Goal: Check status: Check status

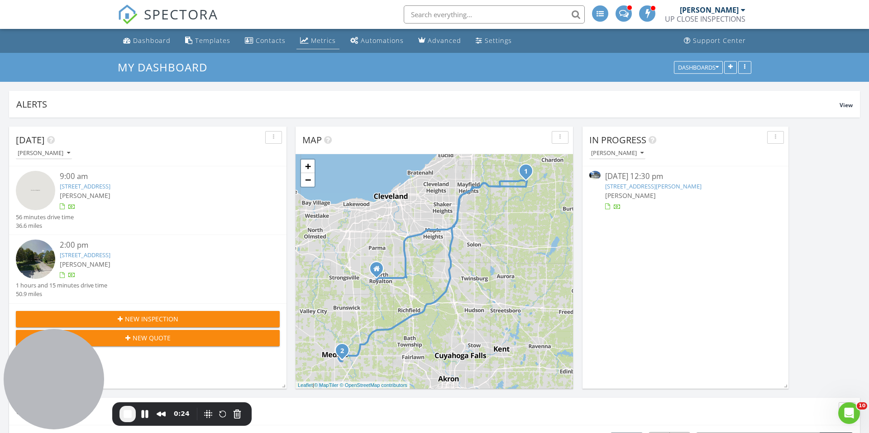
click at [328, 40] on div "Metrics" at bounding box center [323, 40] width 25 height 9
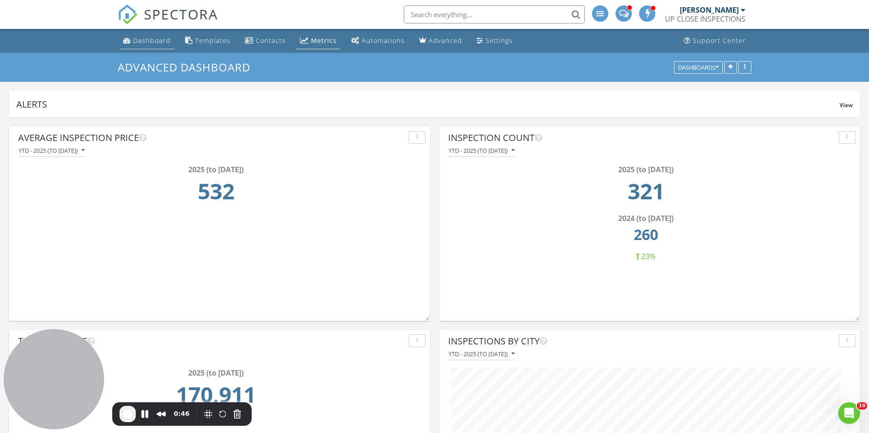
click at [146, 38] on div "Dashboard" at bounding box center [152, 40] width 38 height 9
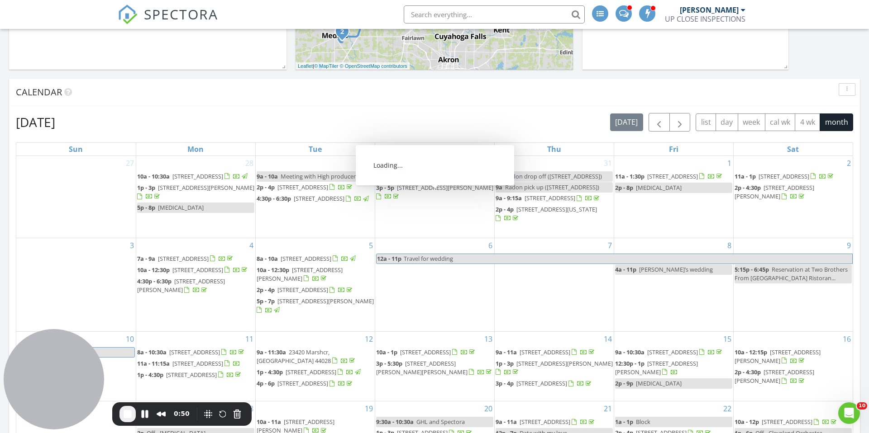
scroll to position [23, 0]
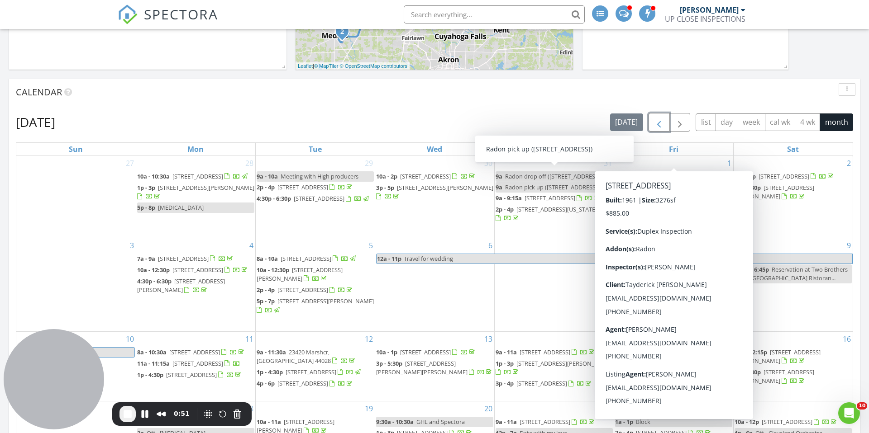
click at [659, 122] on span "button" at bounding box center [658, 122] width 11 height 11
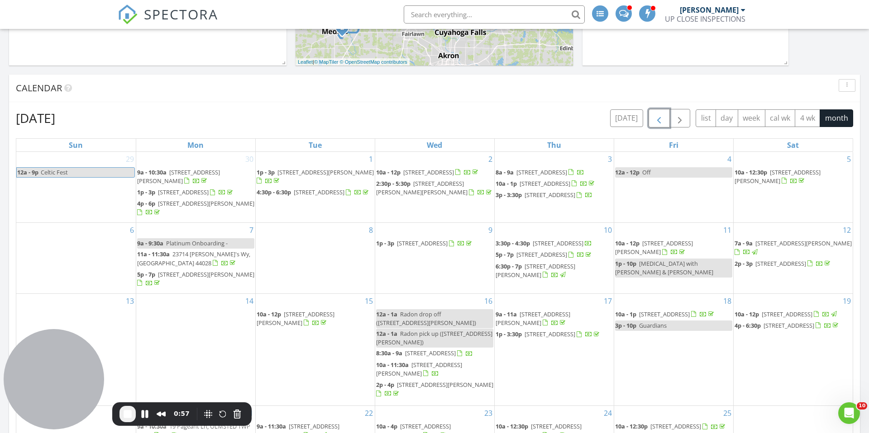
scroll to position [323, 0]
click at [659, 122] on span "button" at bounding box center [658, 119] width 11 height 11
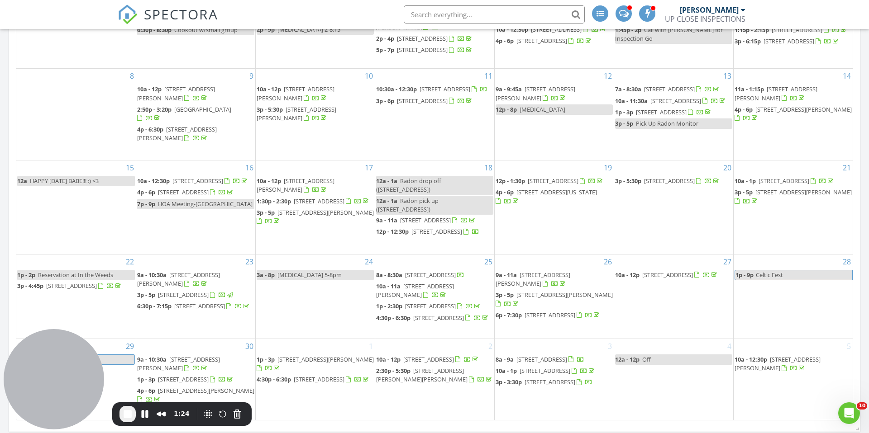
scroll to position [470, 0]
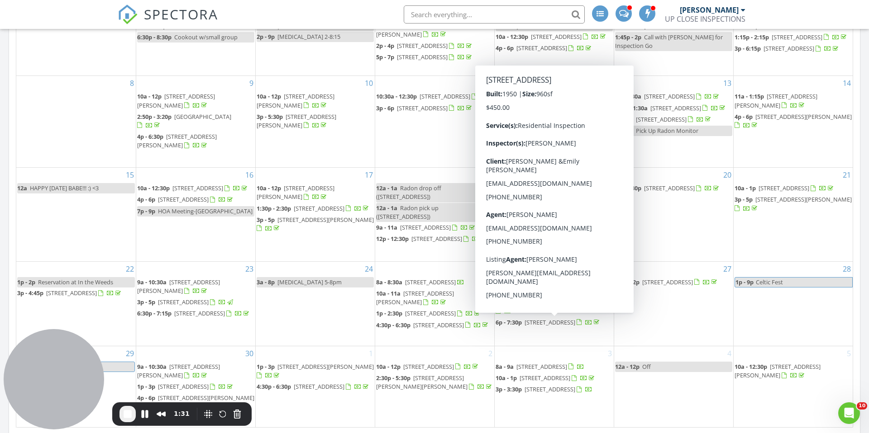
click at [541, 327] on span "[STREET_ADDRESS]" at bounding box center [549, 322] width 51 height 8
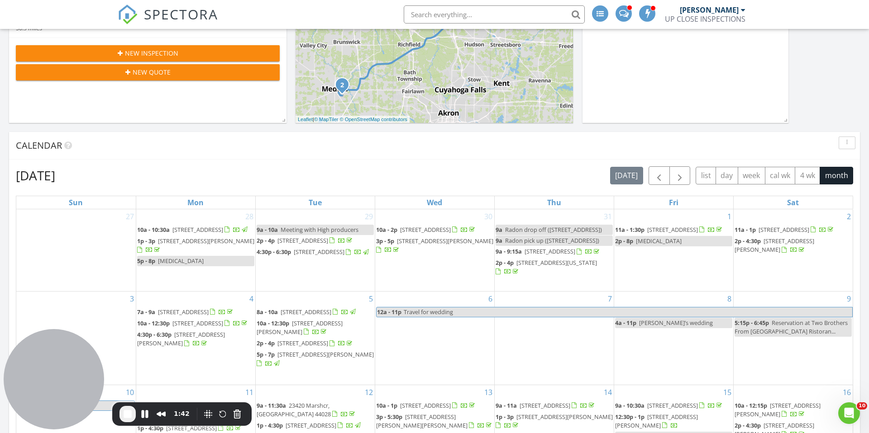
scroll to position [267, 0]
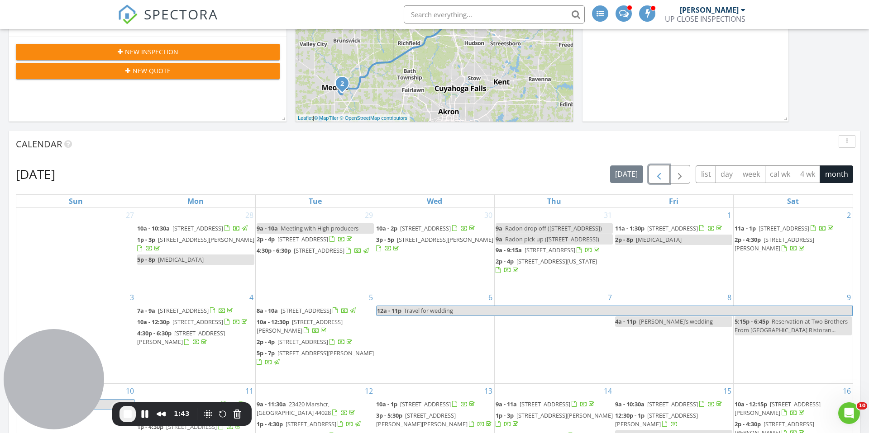
click at [668, 177] on button "button" at bounding box center [658, 174] width 21 height 19
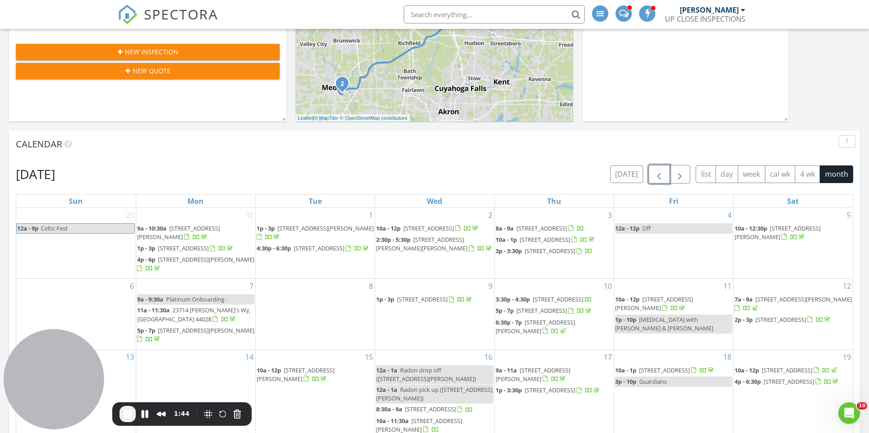
click at [664, 177] on button "button" at bounding box center [658, 174] width 21 height 19
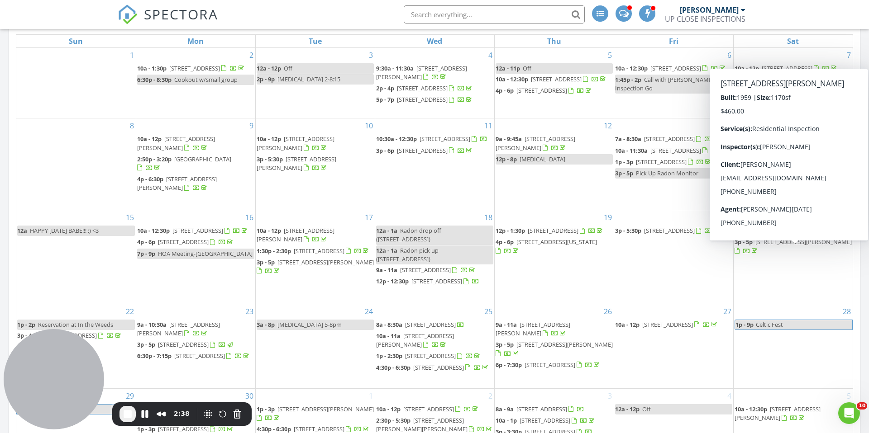
scroll to position [409, 0]
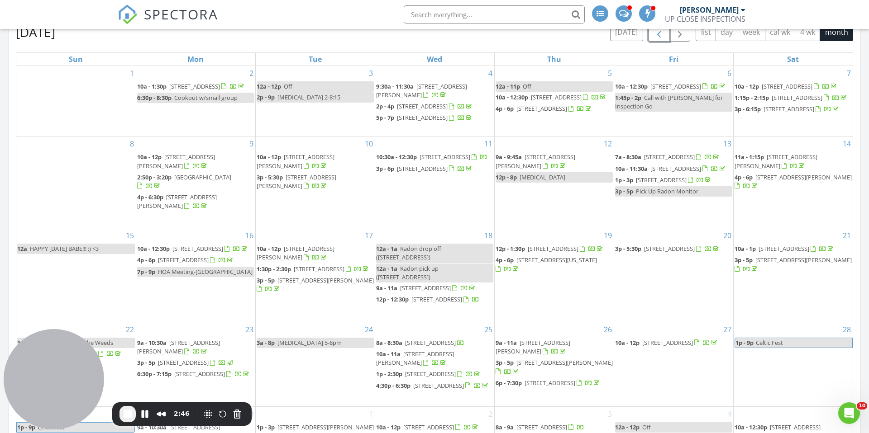
click at [780, 265] on link "3p - 5p 24560 Eldridge Blvd, Bedford Heights 44146" at bounding box center [793, 264] width 118 height 19
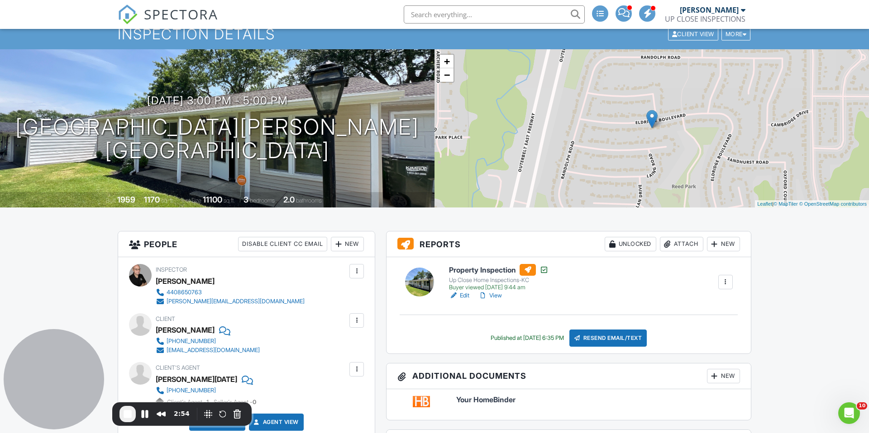
scroll to position [36, 0]
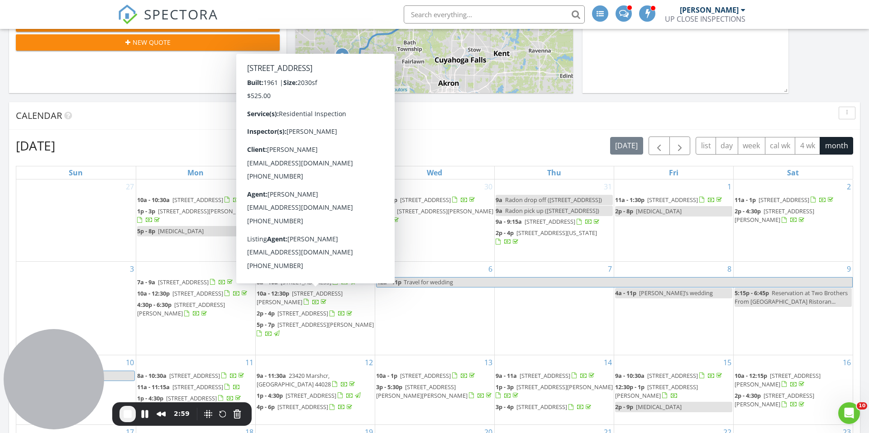
scroll to position [3, 0]
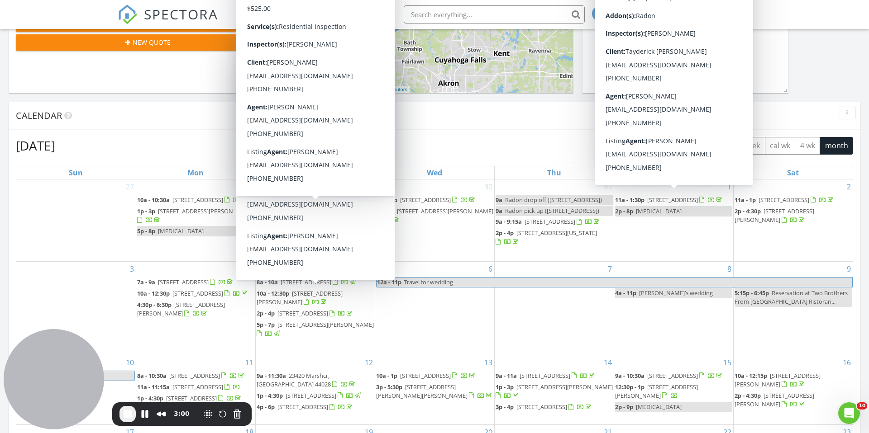
click at [566, 137] on div "August 2025 today list day week cal wk 4 wk month" at bounding box center [434, 146] width 837 height 19
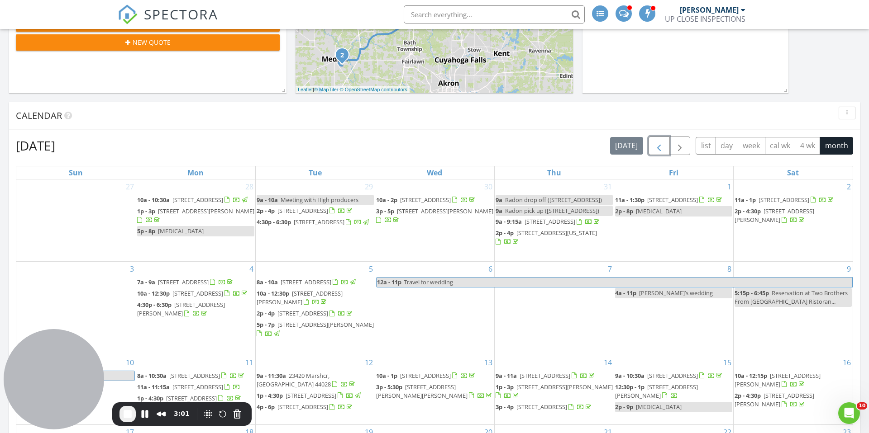
click at [662, 142] on span "button" at bounding box center [658, 146] width 11 height 11
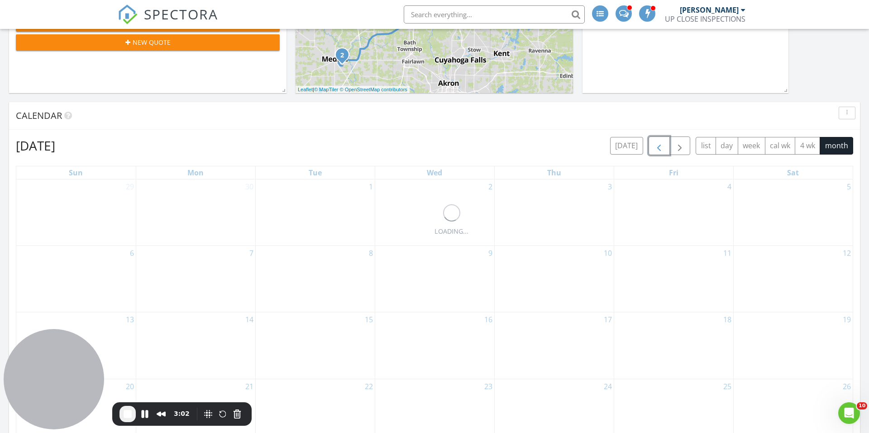
click at [662, 142] on span "button" at bounding box center [658, 146] width 11 height 11
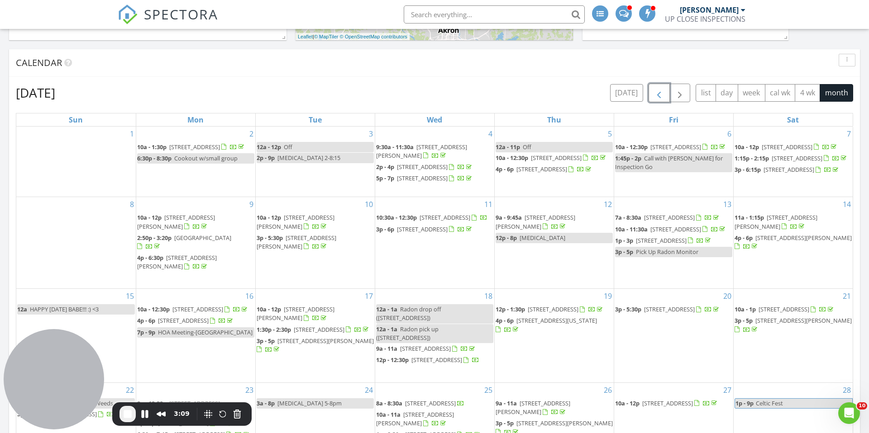
scroll to position [0, 0]
click at [274, 345] on span "3p - 5p" at bounding box center [265, 341] width 18 height 8
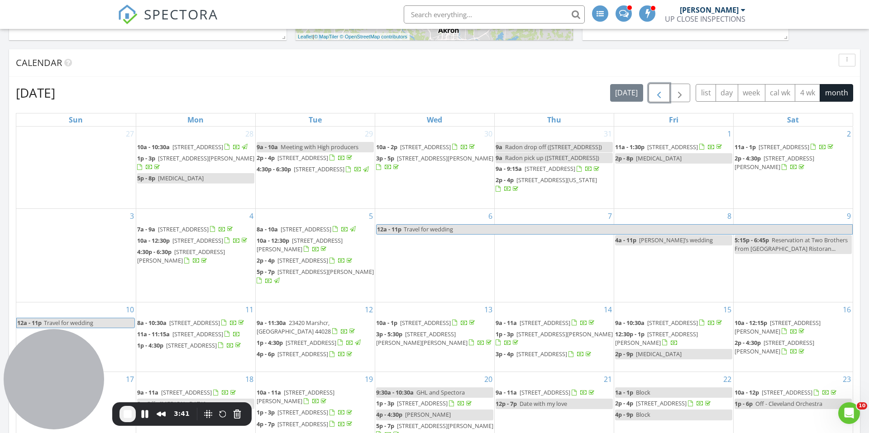
click at [657, 91] on span "button" at bounding box center [658, 93] width 11 height 11
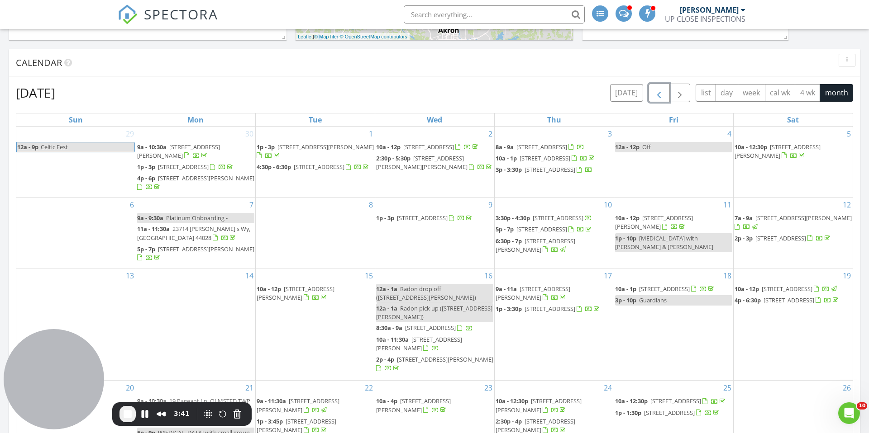
click at [657, 91] on span "button" at bounding box center [658, 93] width 11 height 11
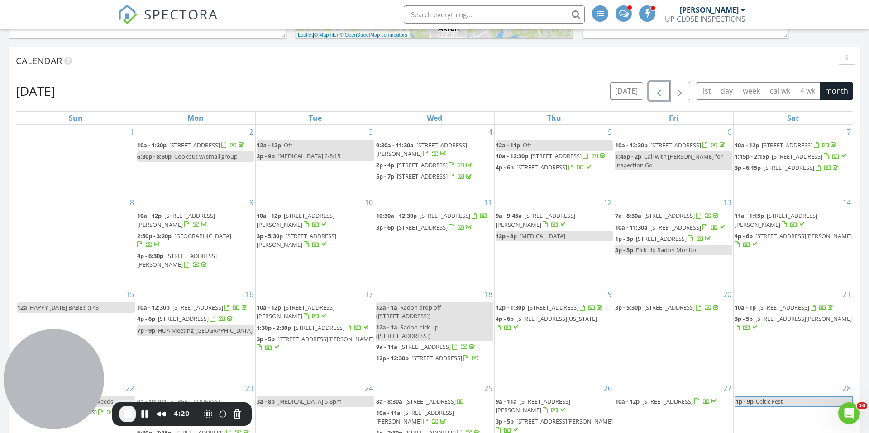
click at [711, 232] on div at bounding box center [714, 228] width 7 height 7
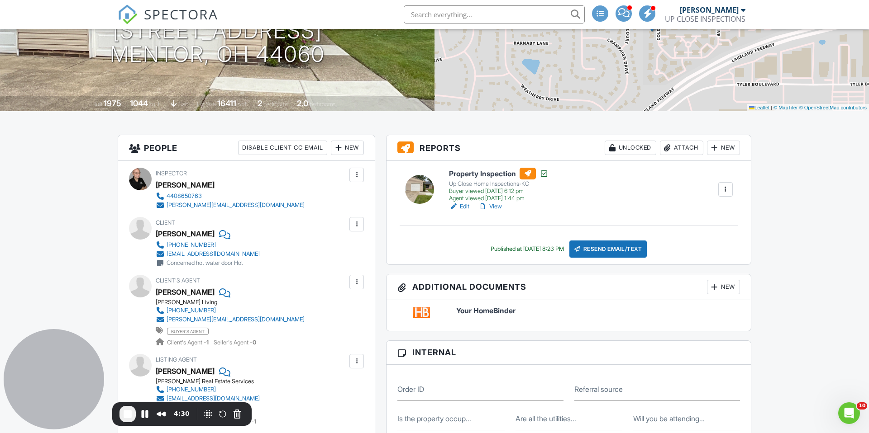
scroll to position [131, 0]
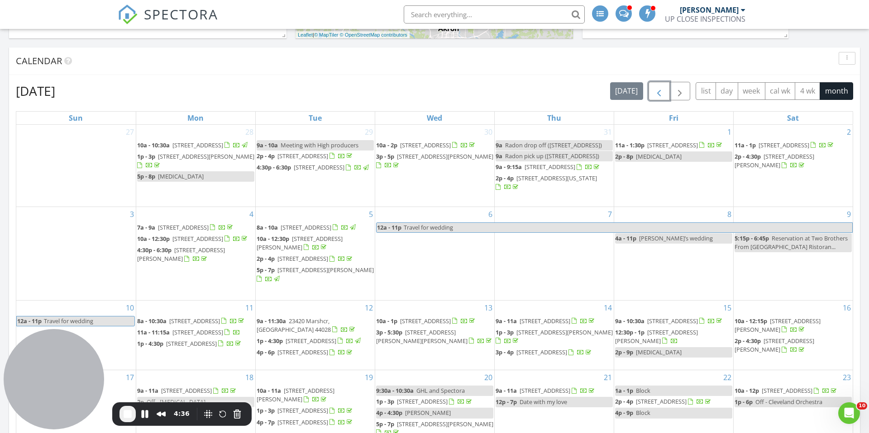
click at [658, 95] on span "button" at bounding box center [658, 91] width 11 height 11
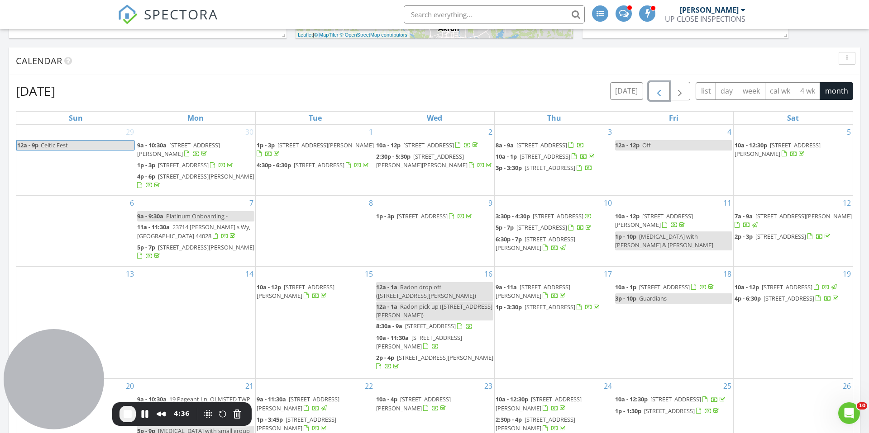
click at [658, 95] on span "button" at bounding box center [658, 91] width 11 height 11
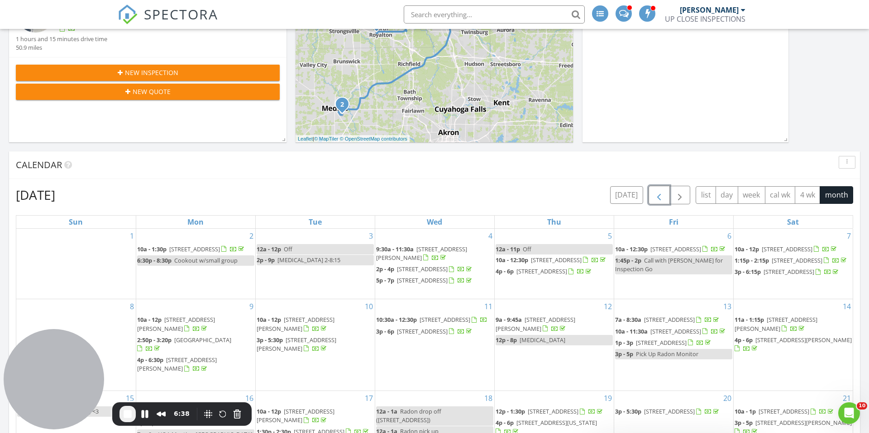
scroll to position [233, 0]
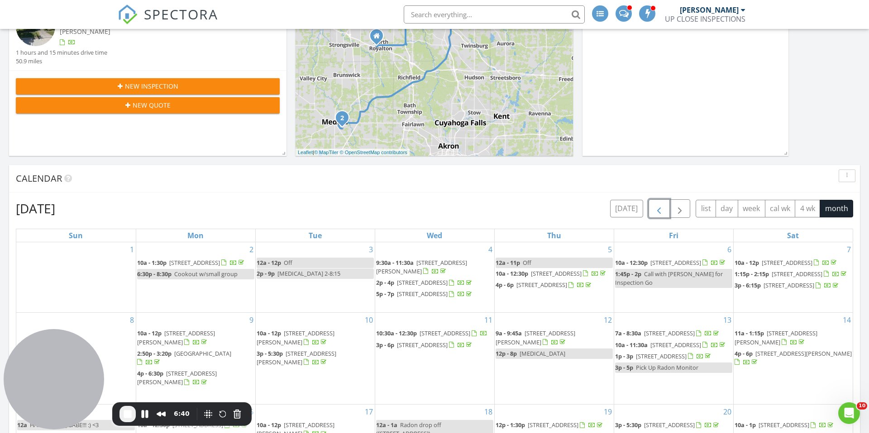
click at [661, 214] on span "button" at bounding box center [658, 209] width 11 height 11
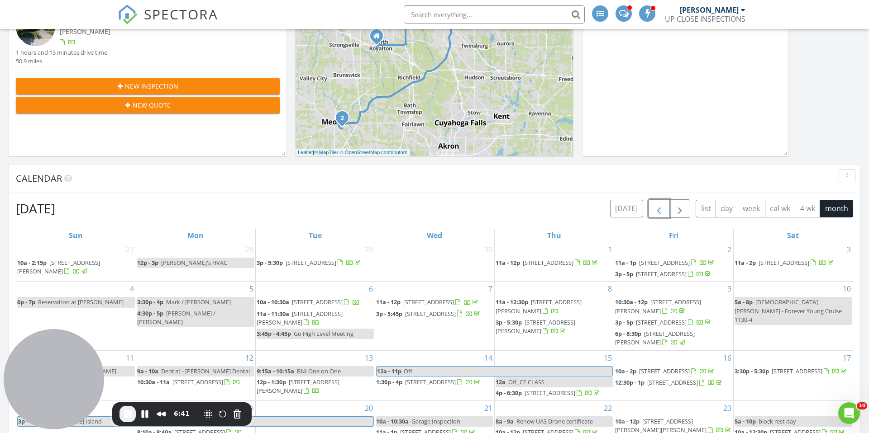
click at [660, 213] on span "button" at bounding box center [658, 209] width 11 height 11
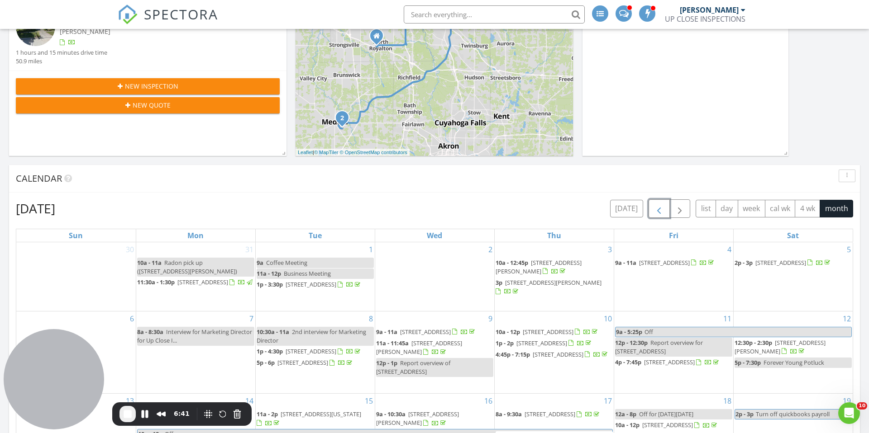
click at [660, 213] on span "button" at bounding box center [658, 209] width 11 height 11
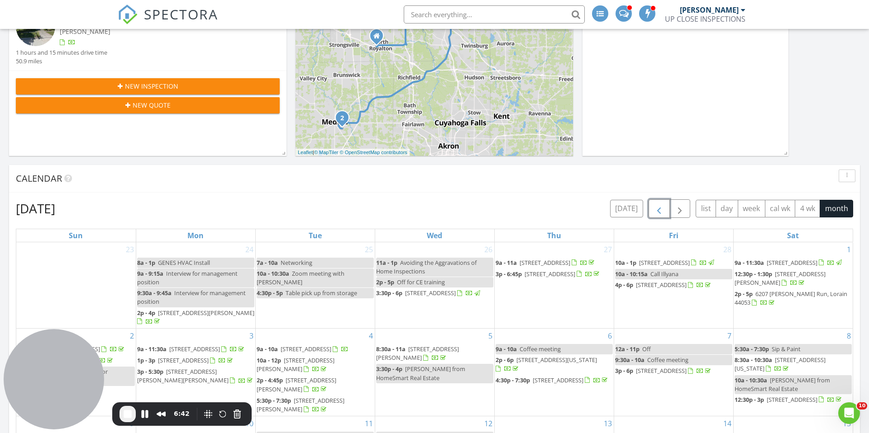
click at [660, 213] on span "button" at bounding box center [658, 209] width 11 height 11
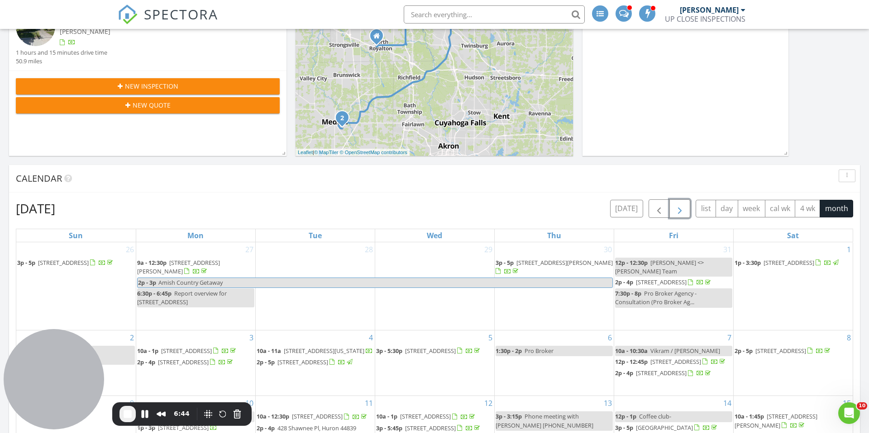
click at [676, 209] on span "button" at bounding box center [679, 209] width 11 height 11
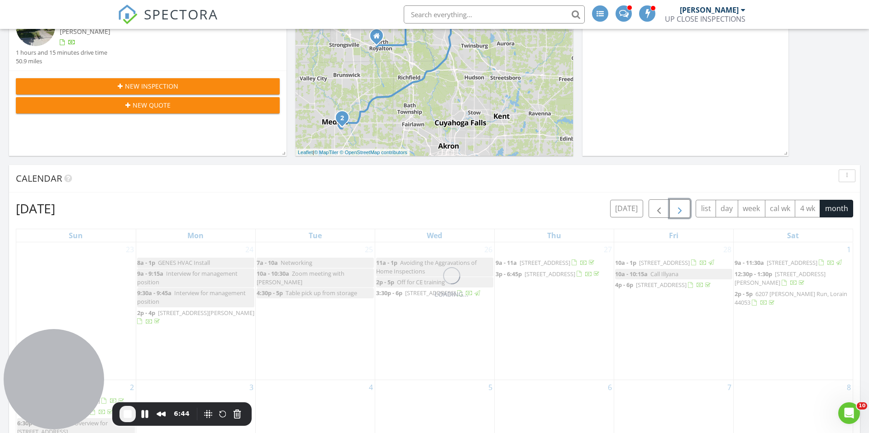
click at [676, 209] on span "button" at bounding box center [679, 209] width 11 height 11
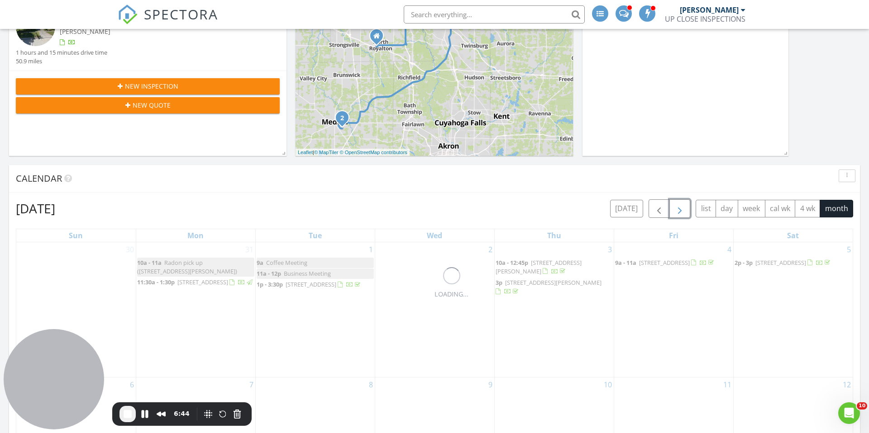
click at [676, 209] on span "button" at bounding box center [679, 209] width 11 height 11
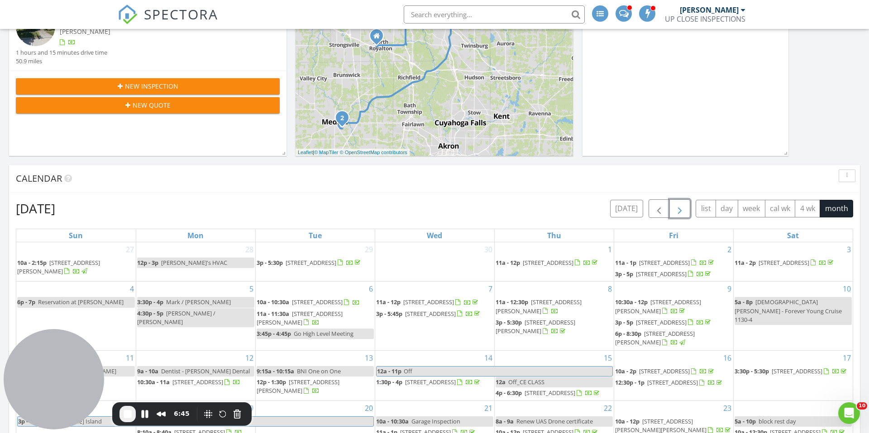
click at [676, 209] on span "button" at bounding box center [679, 209] width 11 height 11
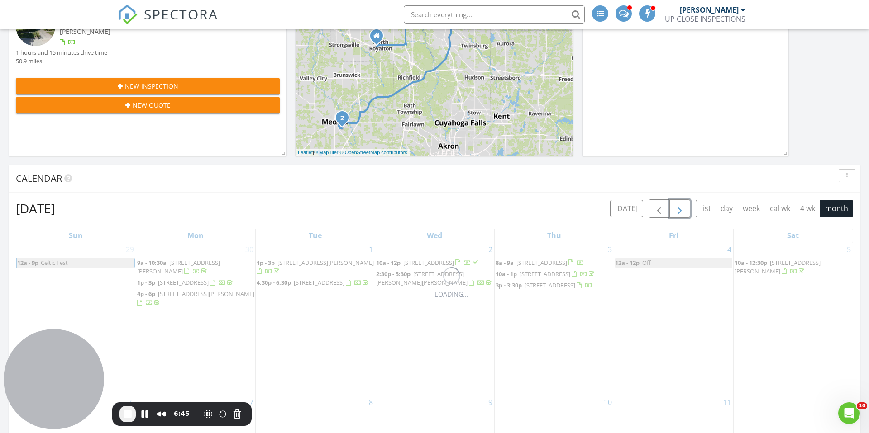
click at [676, 209] on span "button" at bounding box center [679, 209] width 11 height 11
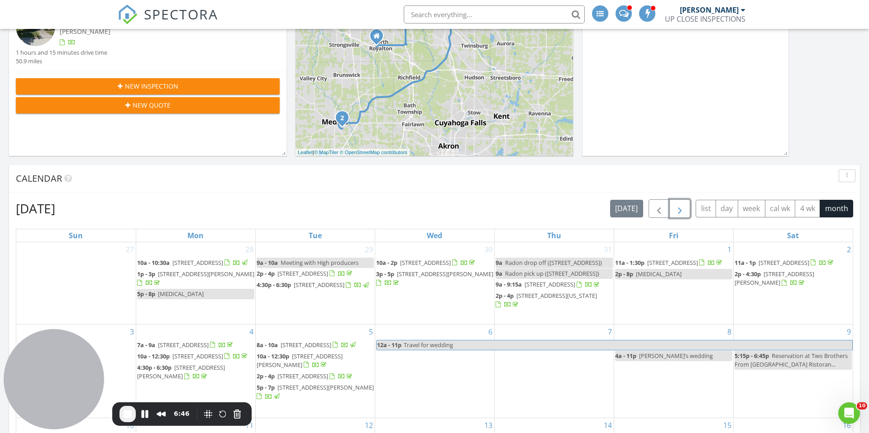
click at [676, 209] on span "button" at bounding box center [679, 209] width 11 height 11
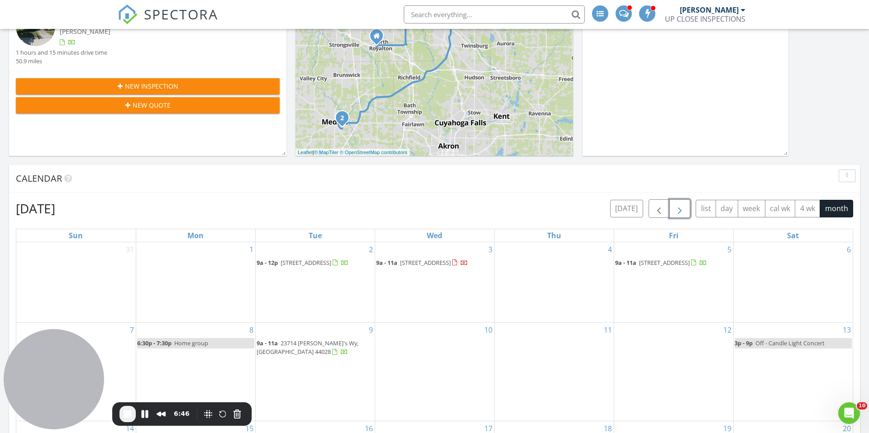
click at [676, 209] on span "button" at bounding box center [679, 209] width 11 height 11
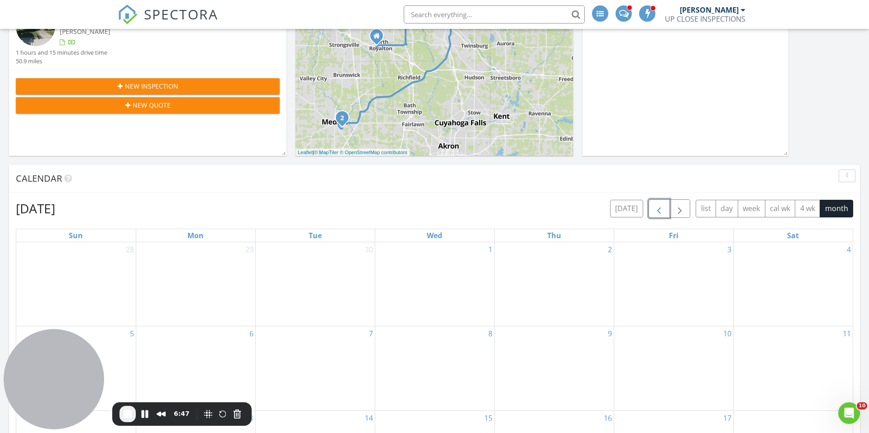
click at [658, 206] on span "button" at bounding box center [658, 209] width 11 height 11
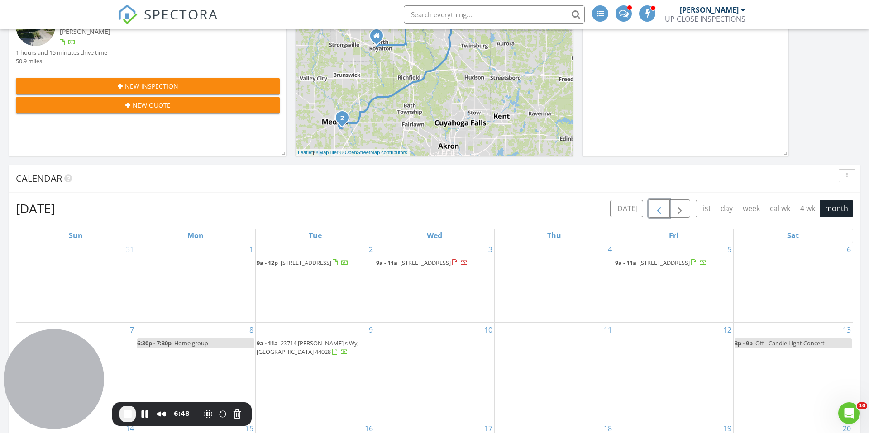
click at [658, 206] on span "button" at bounding box center [658, 209] width 11 height 11
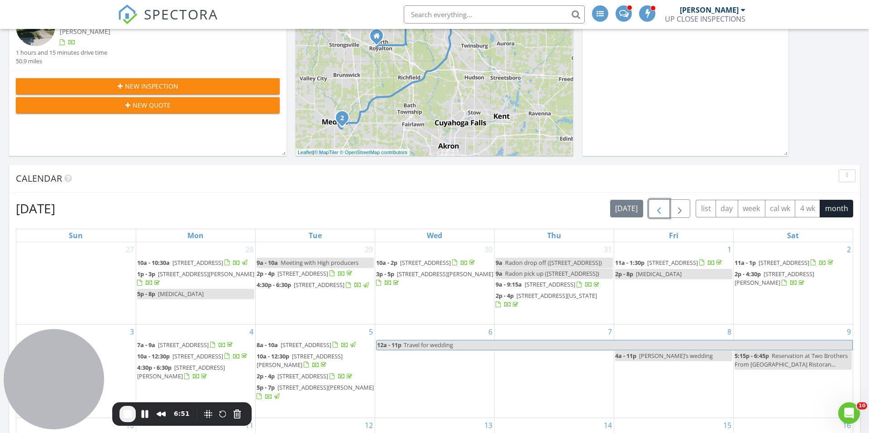
click at [655, 211] on span "button" at bounding box center [658, 209] width 11 height 11
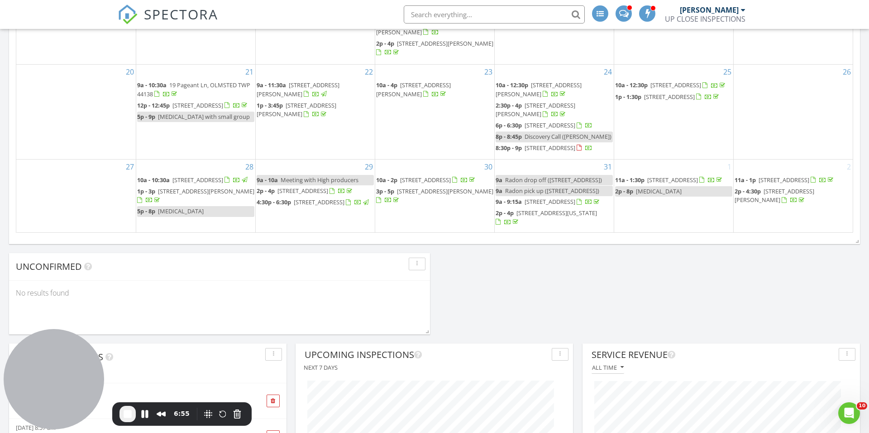
scroll to position [665, 0]
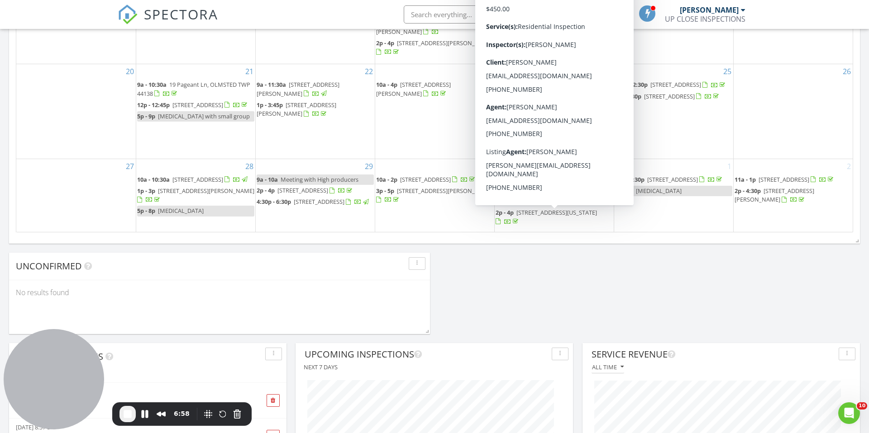
click at [576, 216] on span "[STREET_ADDRESS][US_STATE]" at bounding box center [556, 213] width 81 height 8
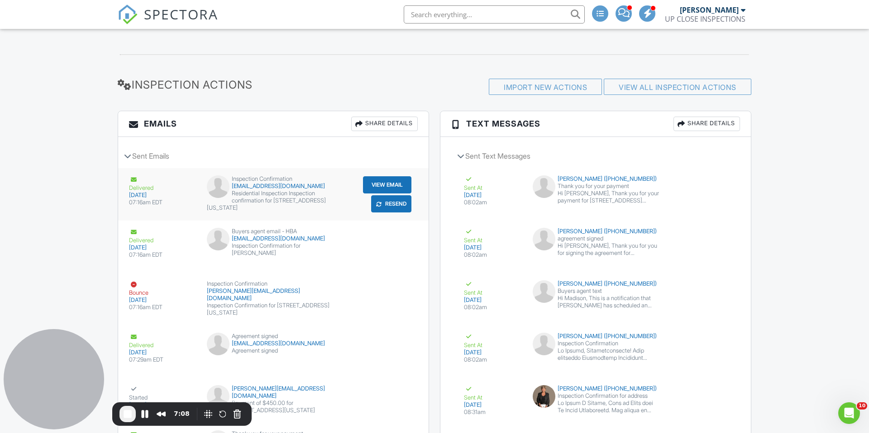
scroll to position [1087, 0]
click at [377, 181] on button "View Email" at bounding box center [387, 184] width 48 height 17
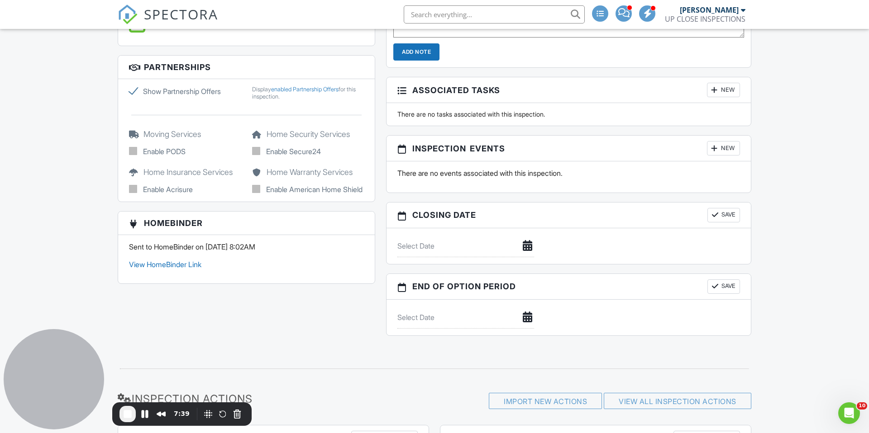
scroll to position [767, 0]
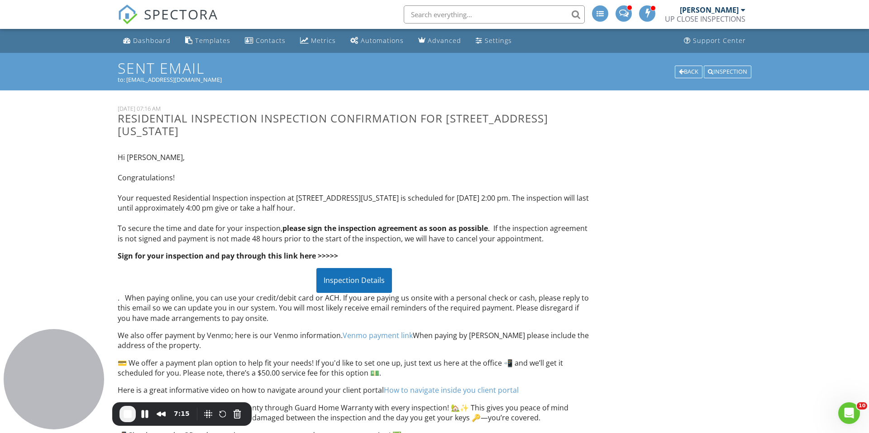
click at [361, 280] on div "Inspection Details" at bounding box center [354, 280] width 76 height 24
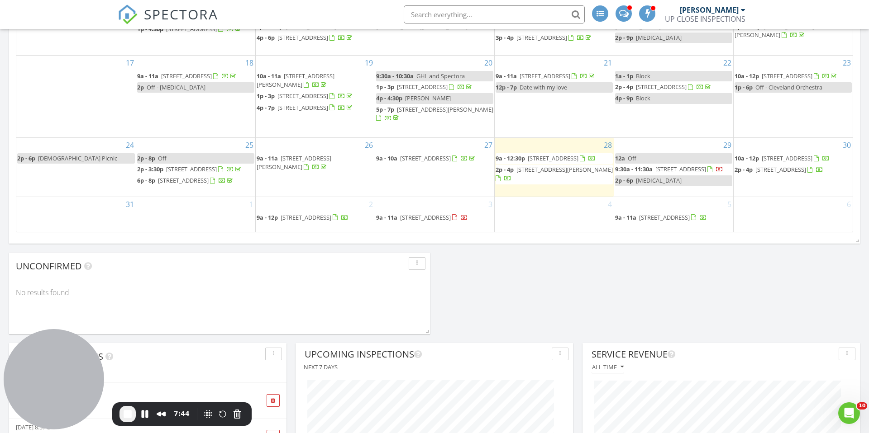
click at [556, 297] on div "[DATE] [PERSON_NAME] 9:00 am [STREET_ADDRESS] [PERSON_NAME] 56 minutes drive ti…" at bounding box center [434, 304] width 869 height 1705
click at [451, 162] on span "[STREET_ADDRESS]" at bounding box center [425, 158] width 51 height 8
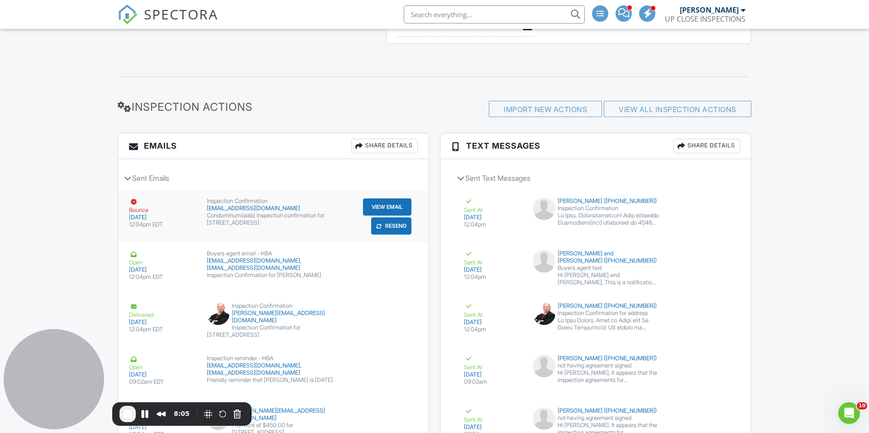
scroll to position [1072, 0]
click at [363, 204] on button "View Email" at bounding box center [387, 206] width 48 height 17
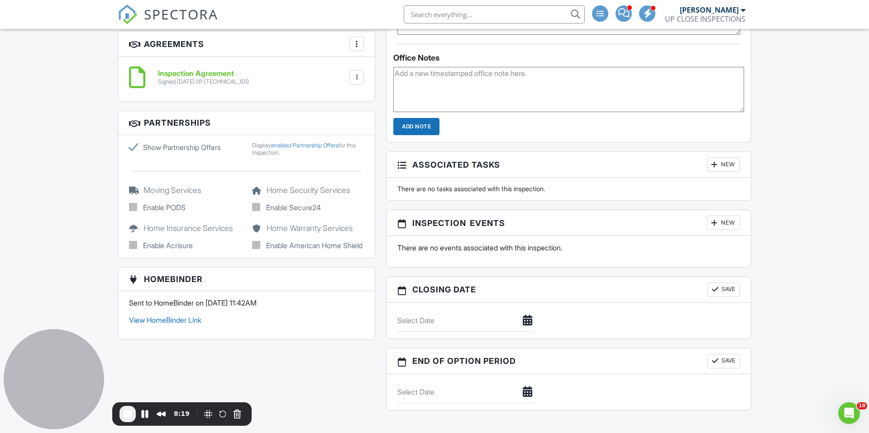
scroll to position [0, 0]
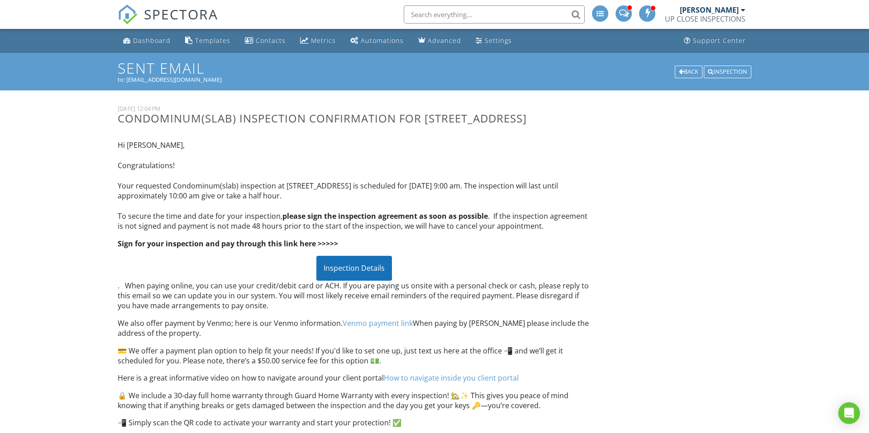
click at [353, 280] on div "Inspection Details" at bounding box center [354, 268] width 76 height 24
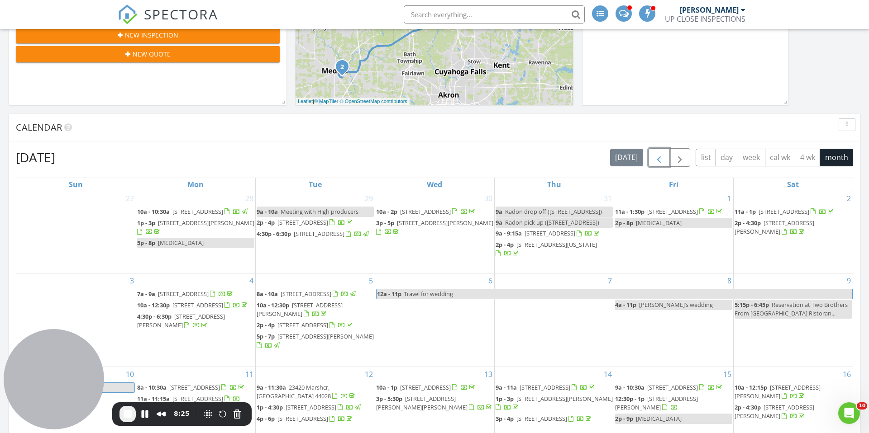
click at [663, 157] on span "button" at bounding box center [658, 157] width 11 height 11
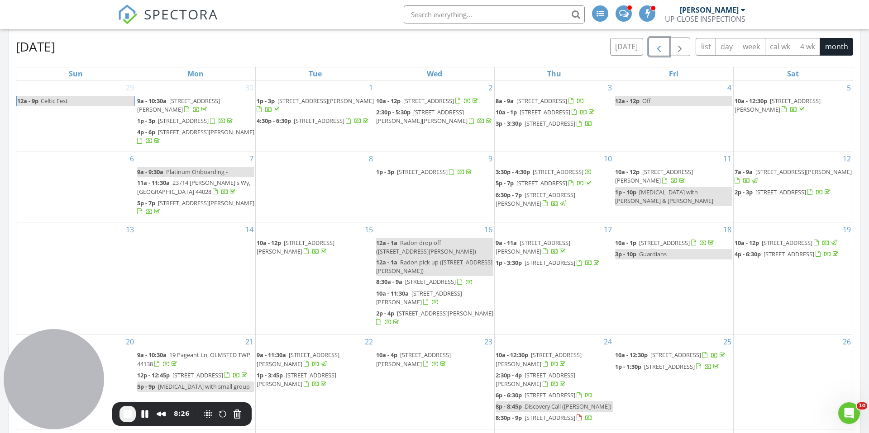
scroll to position [498, 0]
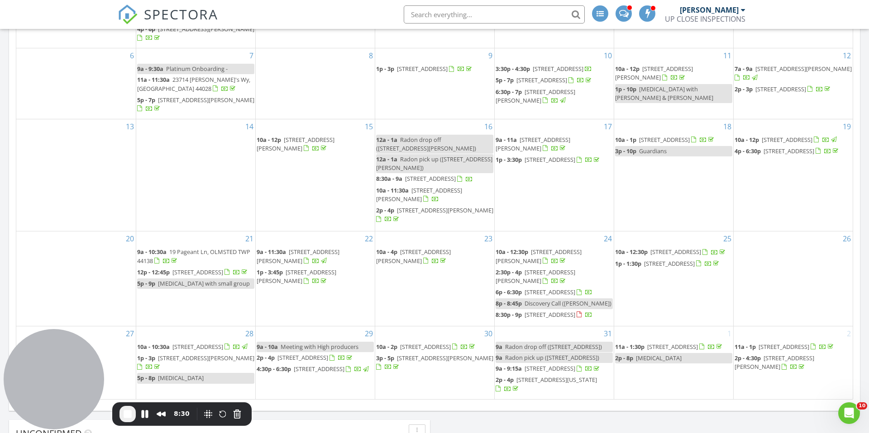
click at [442, 343] on span "511 Broad St, Elyria 44035" at bounding box center [425, 347] width 51 height 8
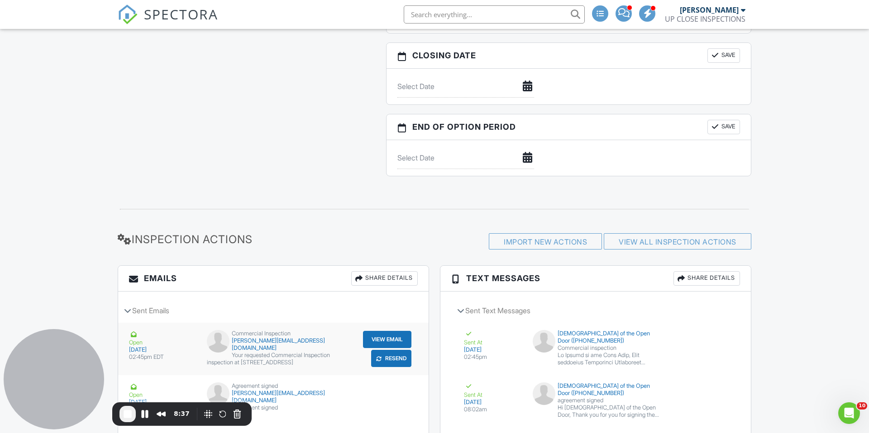
click at [385, 337] on button "View Email" at bounding box center [387, 339] width 48 height 17
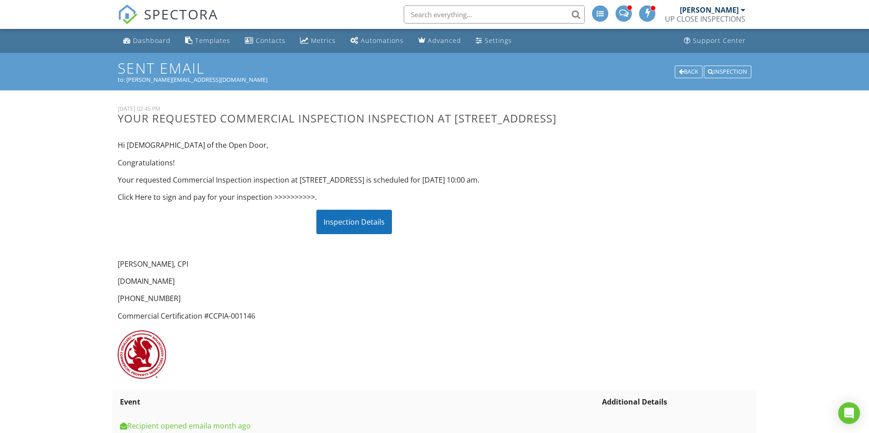
click at [354, 228] on div "Inspection Details" at bounding box center [354, 222] width 76 height 24
drag, startPoint x: 135, startPoint y: 38, endPoint x: 142, endPoint y: 39, distance: 6.8
click at [135, 38] on div "Dashboard" at bounding box center [152, 40] width 38 height 9
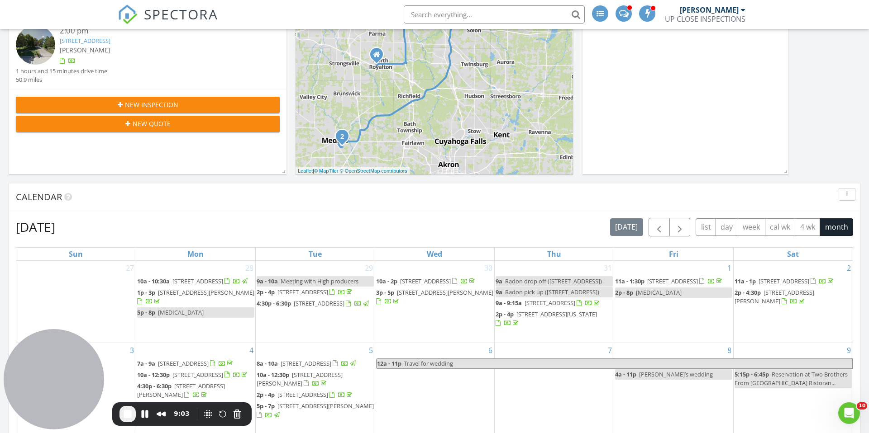
scroll to position [28, 0]
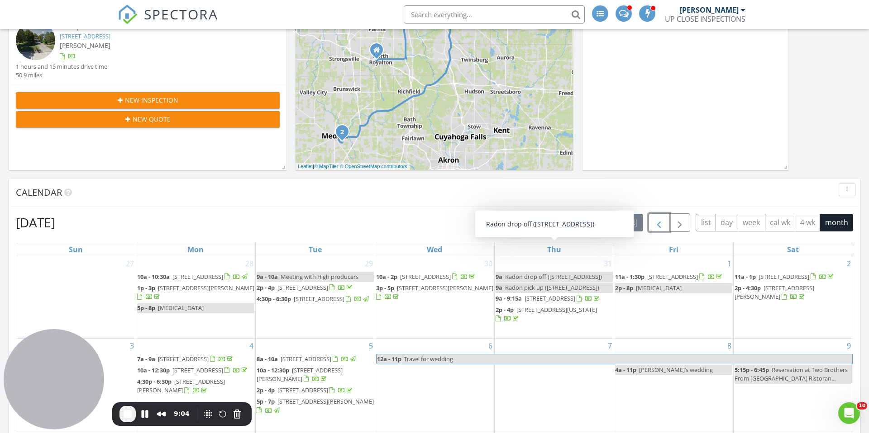
click at [651, 223] on button "button" at bounding box center [658, 223] width 21 height 19
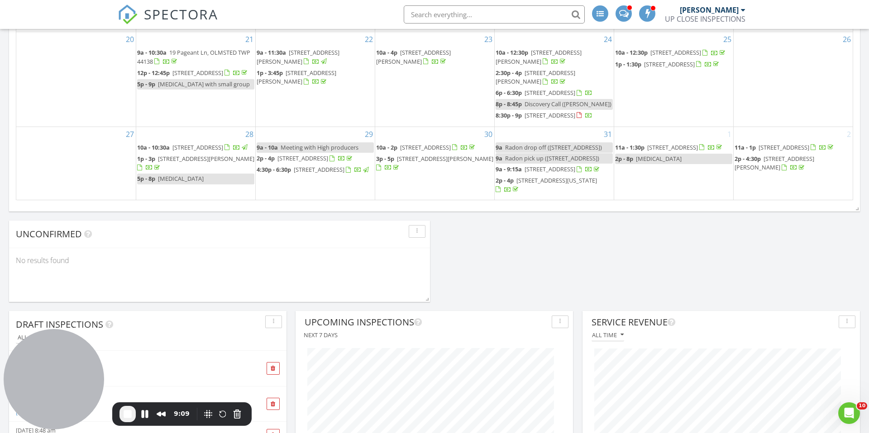
scroll to position [698, 0]
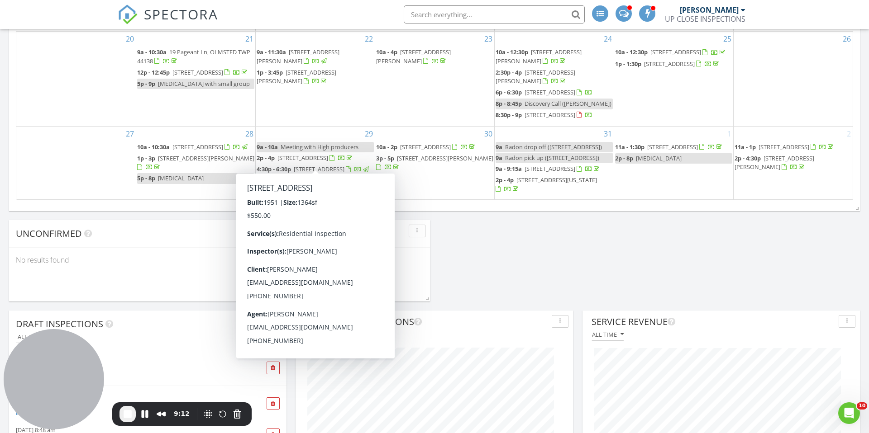
click at [328, 165] on span "3470 W 150th St, Cleveland 44111" at bounding box center [319, 169] width 51 height 8
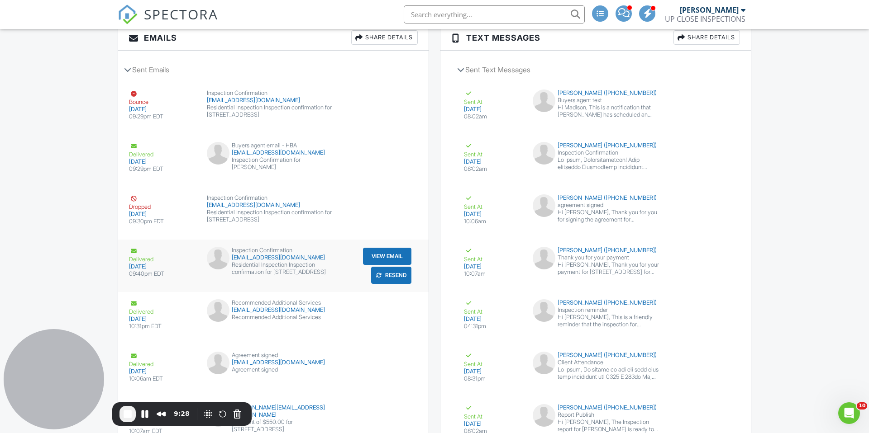
scroll to position [1229, 0]
click at [376, 255] on button "View Email" at bounding box center [387, 255] width 48 height 17
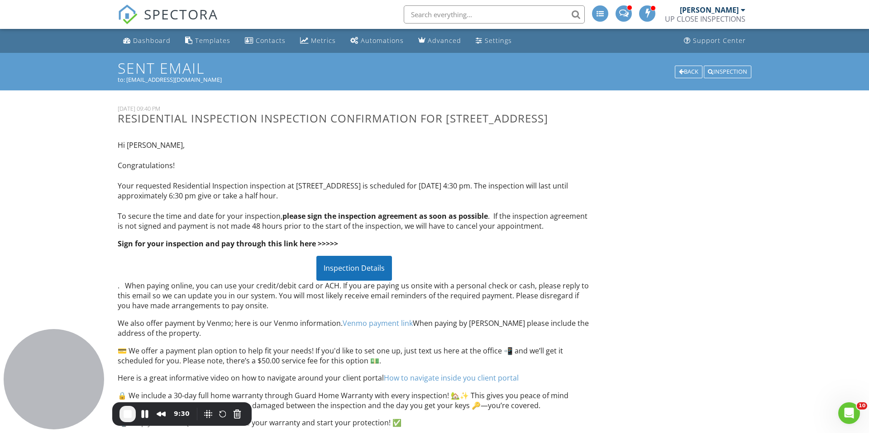
click at [352, 280] on div "Inspection Details" at bounding box center [354, 268] width 76 height 24
click at [143, 41] on div "Dashboard" at bounding box center [152, 40] width 38 height 9
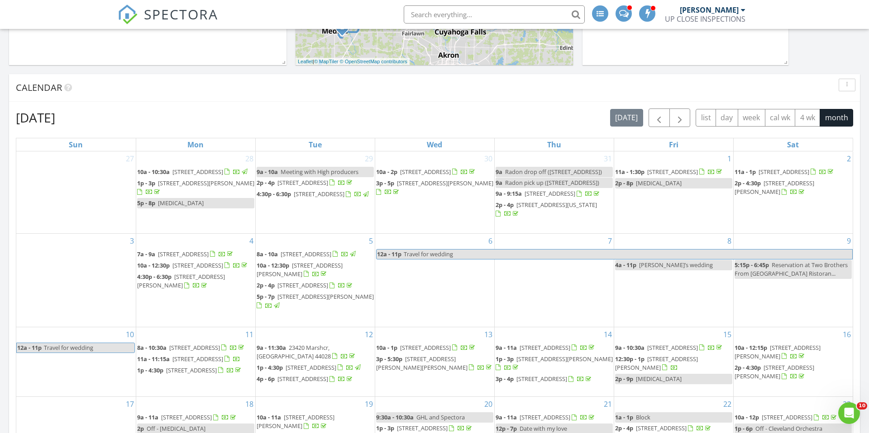
scroll to position [330, 0]
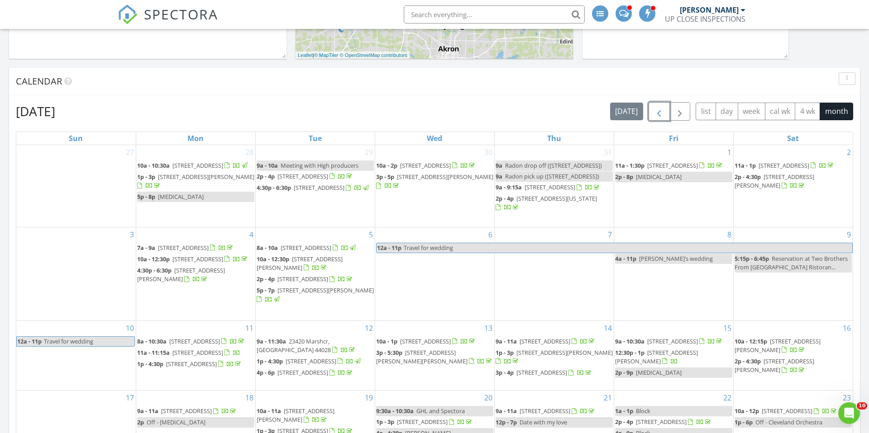
click at [653, 113] on span "button" at bounding box center [658, 111] width 11 height 11
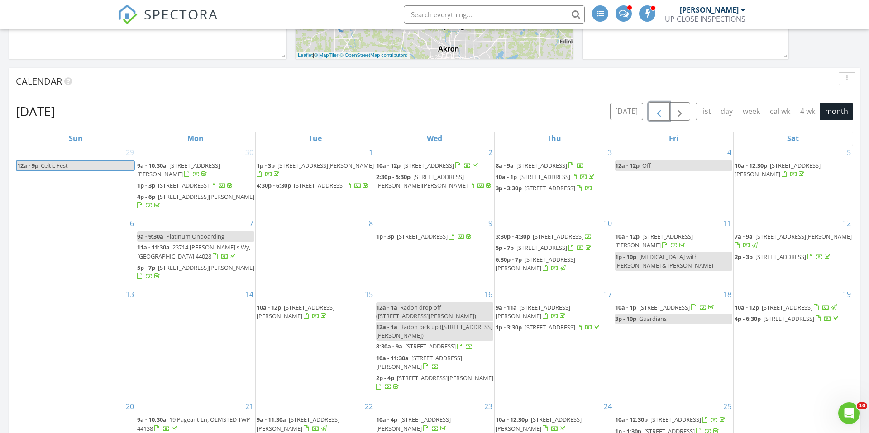
click at [653, 113] on span "button" at bounding box center [658, 111] width 11 height 11
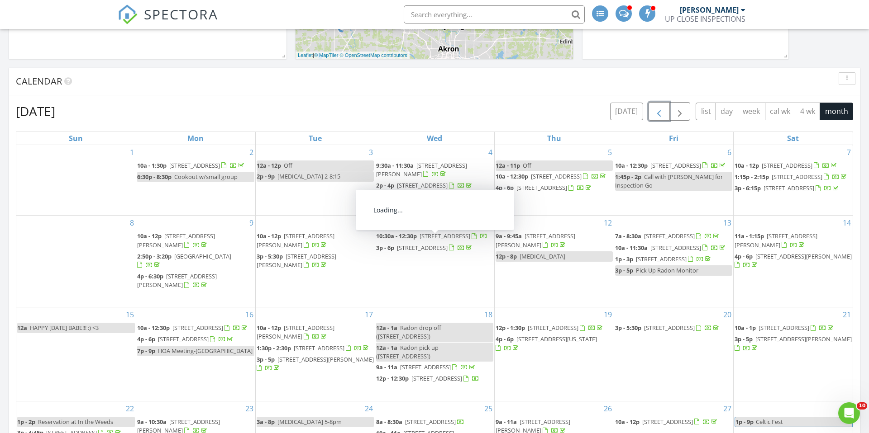
click at [434, 240] on span "3661 W 134th St, Cleveland 44111" at bounding box center [444, 236] width 51 height 8
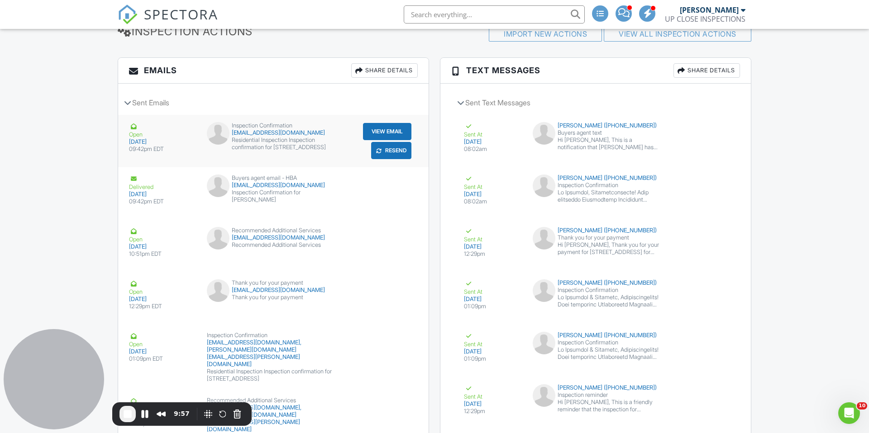
scroll to position [1133, 0]
click at [379, 128] on button "View Email" at bounding box center [387, 131] width 48 height 17
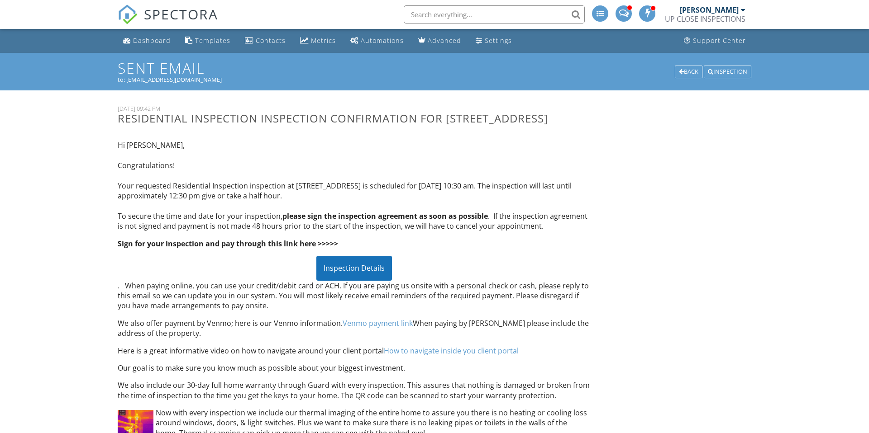
click at [350, 280] on div "Inspection Details" at bounding box center [354, 268] width 76 height 24
click at [134, 35] on link "Dashboard" at bounding box center [146, 41] width 55 height 17
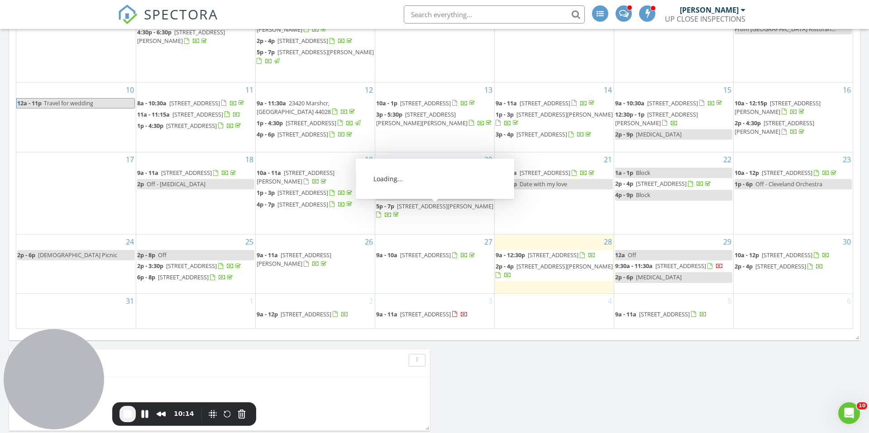
scroll to position [569, 0]
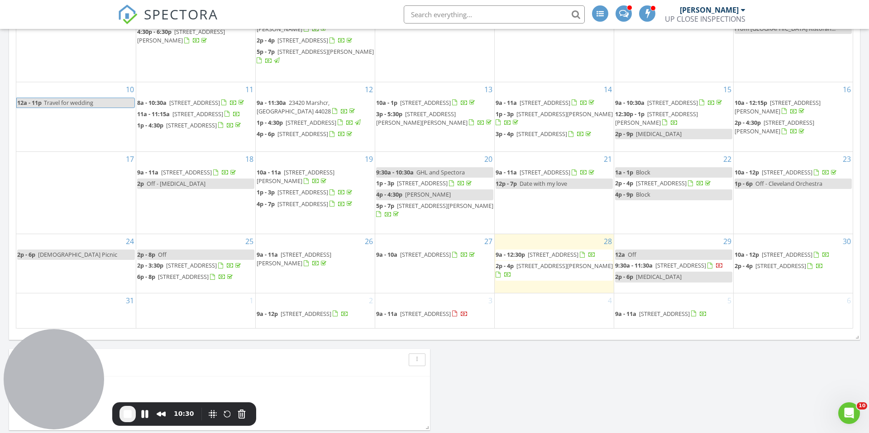
click at [423, 251] on span "3333 Bayberry Cove, Wooster 44691" at bounding box center [425, 255] width 51 height 8
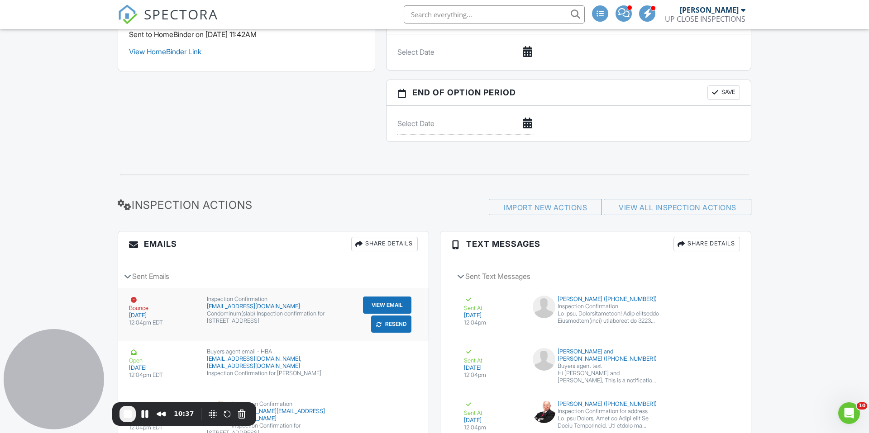
click at [371, 308] on button "View Email" at bounding box center [387, 305] width 48 height 17
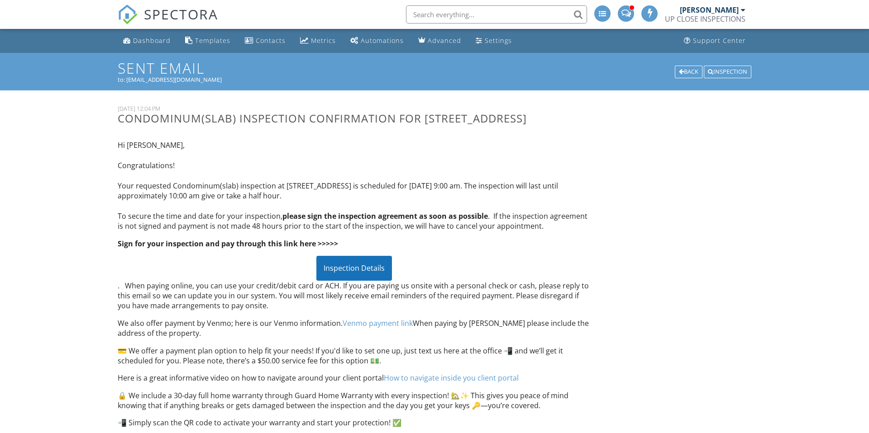
click at [350, 277] on div "Inspection Details" at bounding box center [354, 268] width 76 height 24
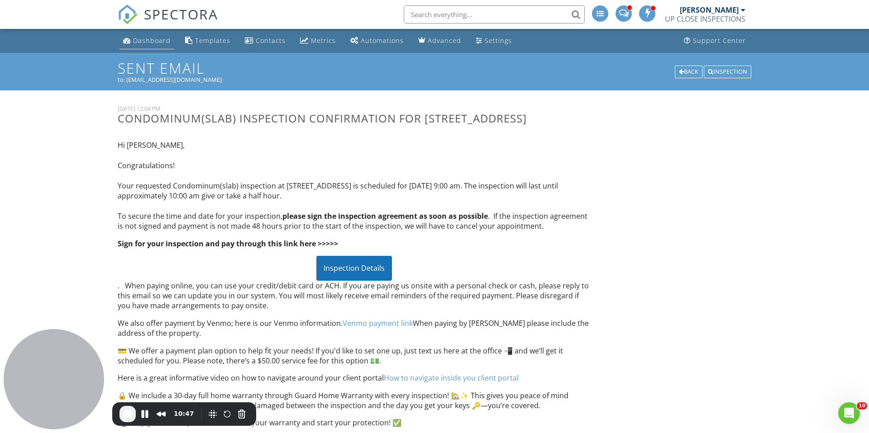
drag, startPoint x: 175, startPoint y: 46, endPoint x: 160, endPoint y: 43, distance: 15.4
click at [175, 46] on div "Dashboard Templates Contacts Metrics Automations Advanced Settings Support Cent…" at bounding box center [434, 41] width 633 height 24
click at [159, 43] on div "Dashboard" at bounding box center [152, 40] width 38 height 9
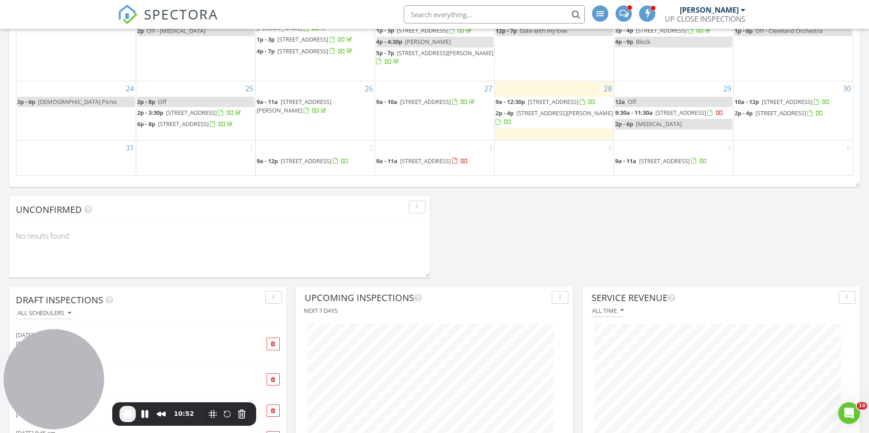
click at [314, 114] on span "8081 Amber Ln, Brecksville 44141" at bounding box center [293, 106] width 75 height 17
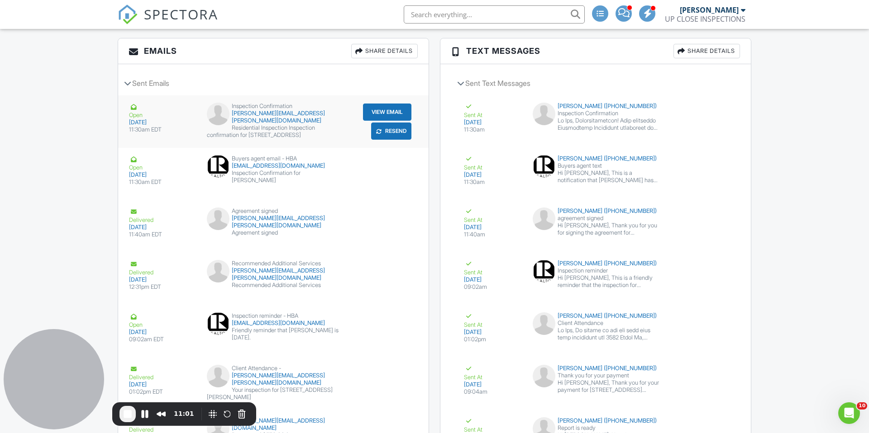
scroll to position [1229, 0]
click at [372, 110] on button "View Email" at bounding box center [387, 111] width 48 height 17
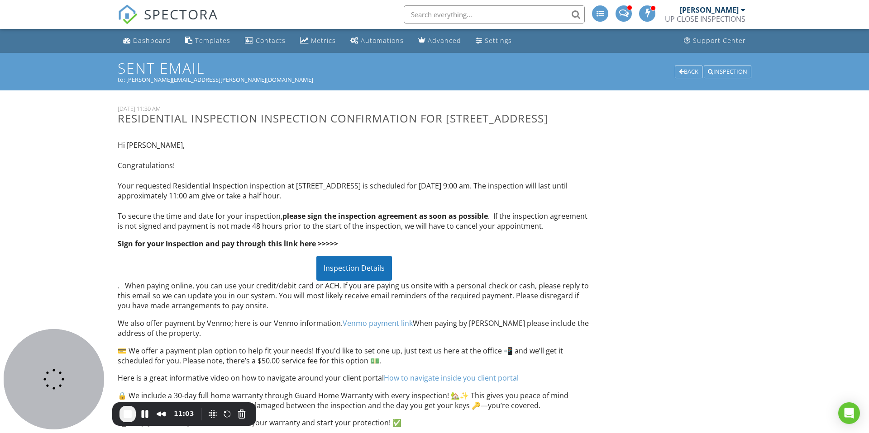
click at [337, 274] on div "Inspection Details" at bounding box center [354, 268] width 76 height 24
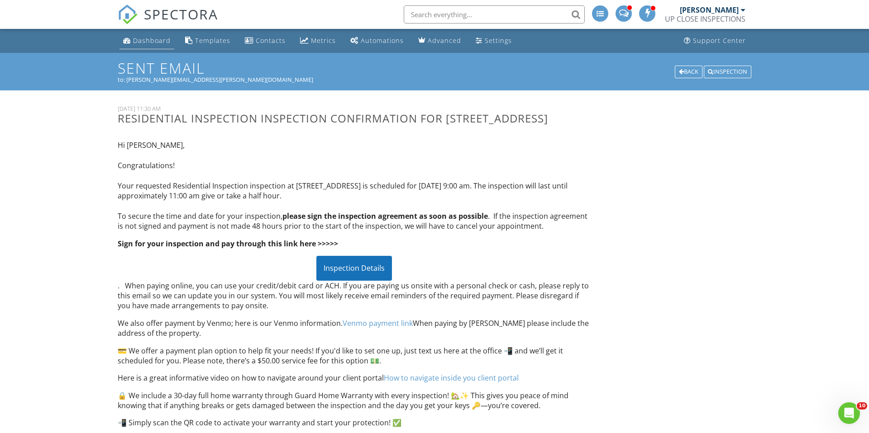
click at [160, 42] on div "Dashboard" at bounding box center [152, 40] width 38 height 9
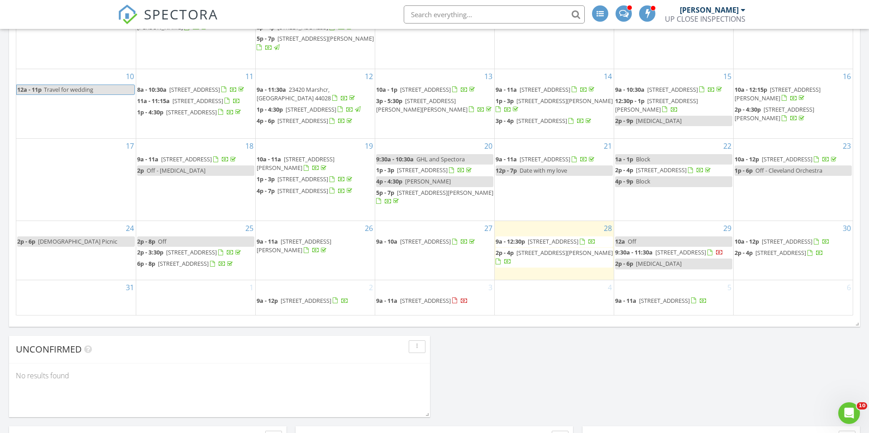
scroll to position [583, 0]
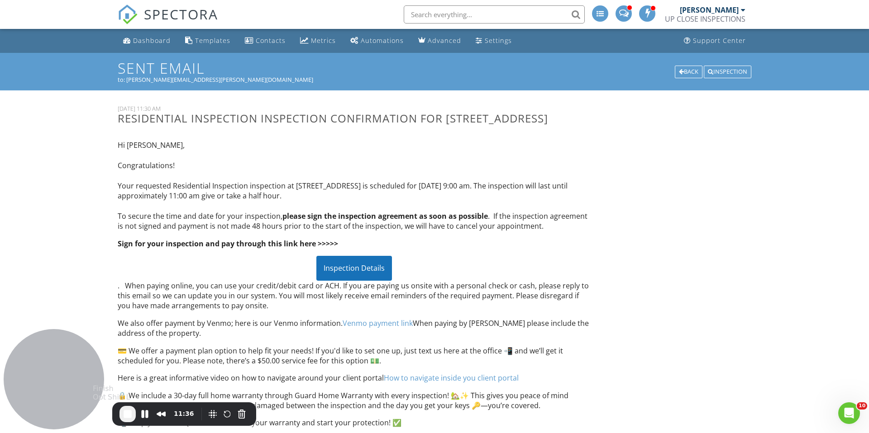
click at [129, 413] on span "End Recording" at bounding box center [127, 414] width 11 height 11
